Goal: Information Seeking & Learning: Compare options

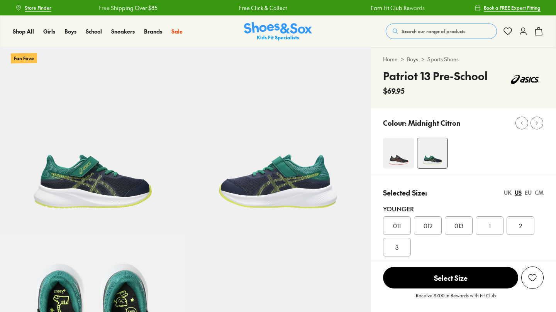
select select "*"
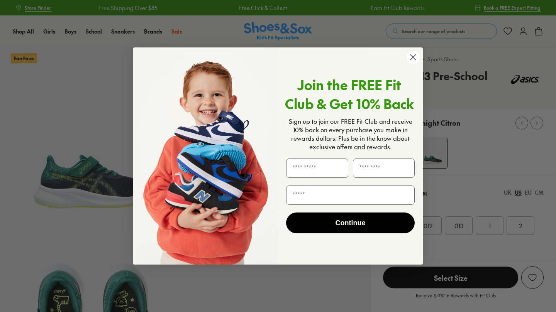
click at [408, 75] on span "Join the FREE Fit Club & Get 10% Back" at bounding box center [349, 94] width 129 height 38
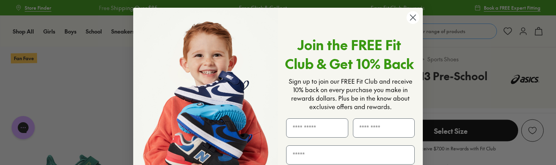
click at [412, 17] on circle "Close dialog" at bounding box center [412, 17] width 13 height 13
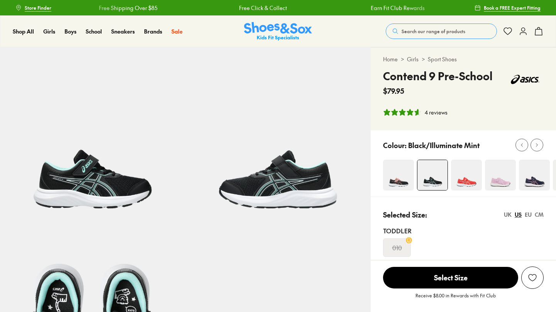
select select "*"
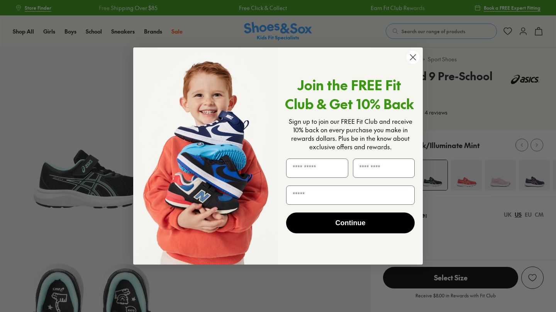
click at [416, 61] on circle "Close dialog" at bounding box center [412, 57] width 13 height 13
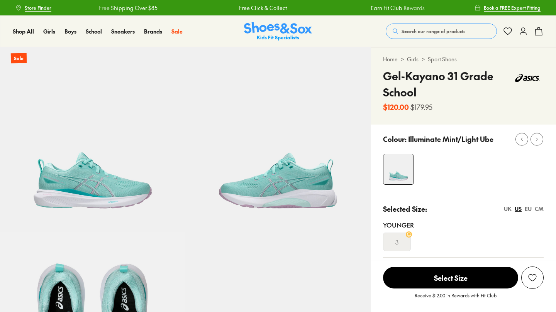
select select "*"
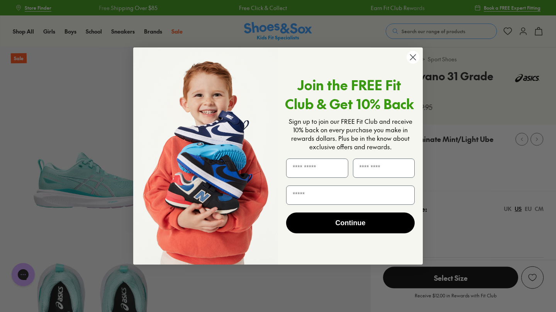
click at [418, 59] on circle "Close dialog" at bounding box center [412, 57] width 13 height 13
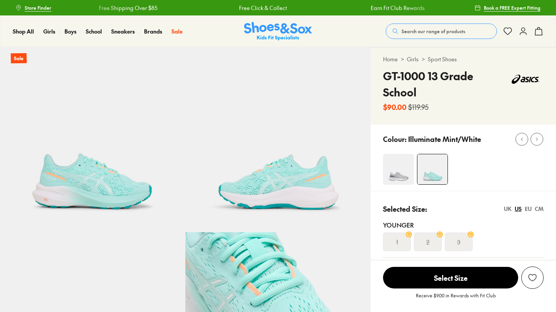
select select "*"
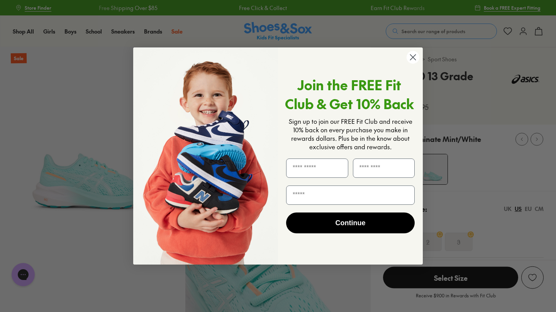
click at [417, 57] on circle "Close dialog" at bounding box center [412, 57] width 13 height 13
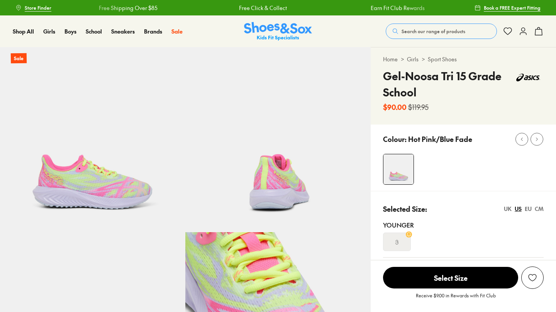
click at [433, 36] on button "Search our range of products" at bounding box center [440, 31] width 111 height 15
select select "*"
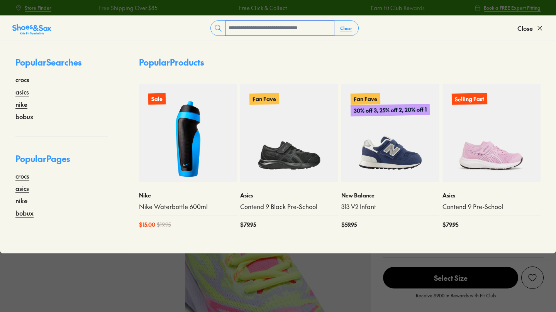
click at [289, 24] on input "text" at bounding box center [279, 28] width 108 height 15
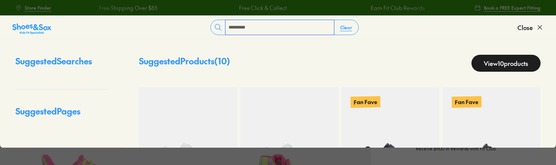
type input "*********"
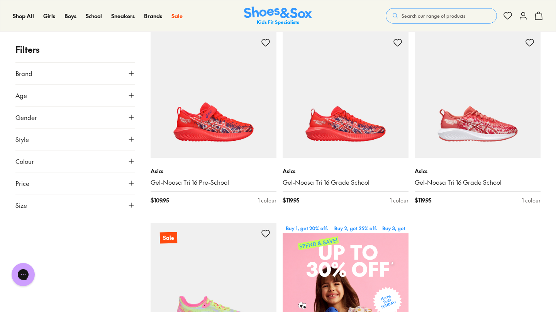
scroll to position [82, 0]
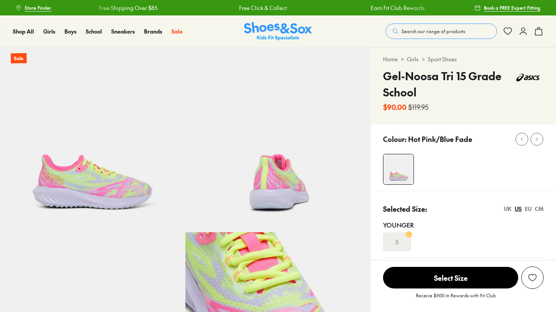
select select "*"
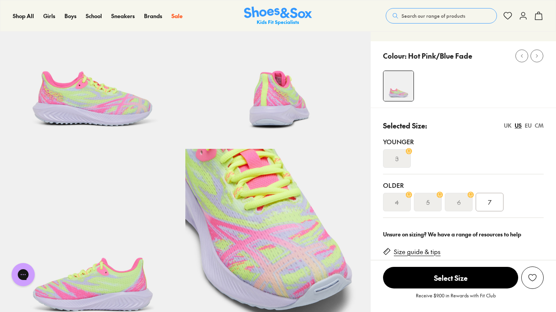
scroll to position [74, 0]
